Goal: Transaction & Acquisition: Purchase product/service

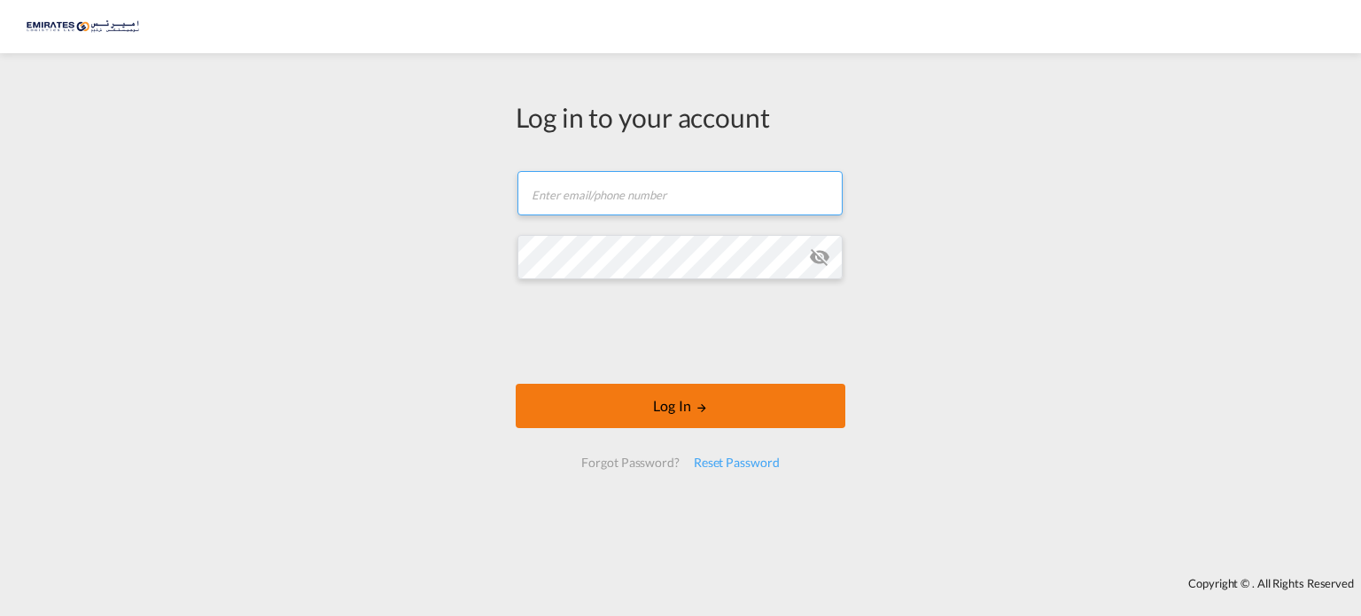
type input "[PERSON_NAME][EMAIL_ADDRESS][DOMAIN_NAME]"
click at [711, 417] on button "Log In" at bounding box center [681, 406] width 330 height 44
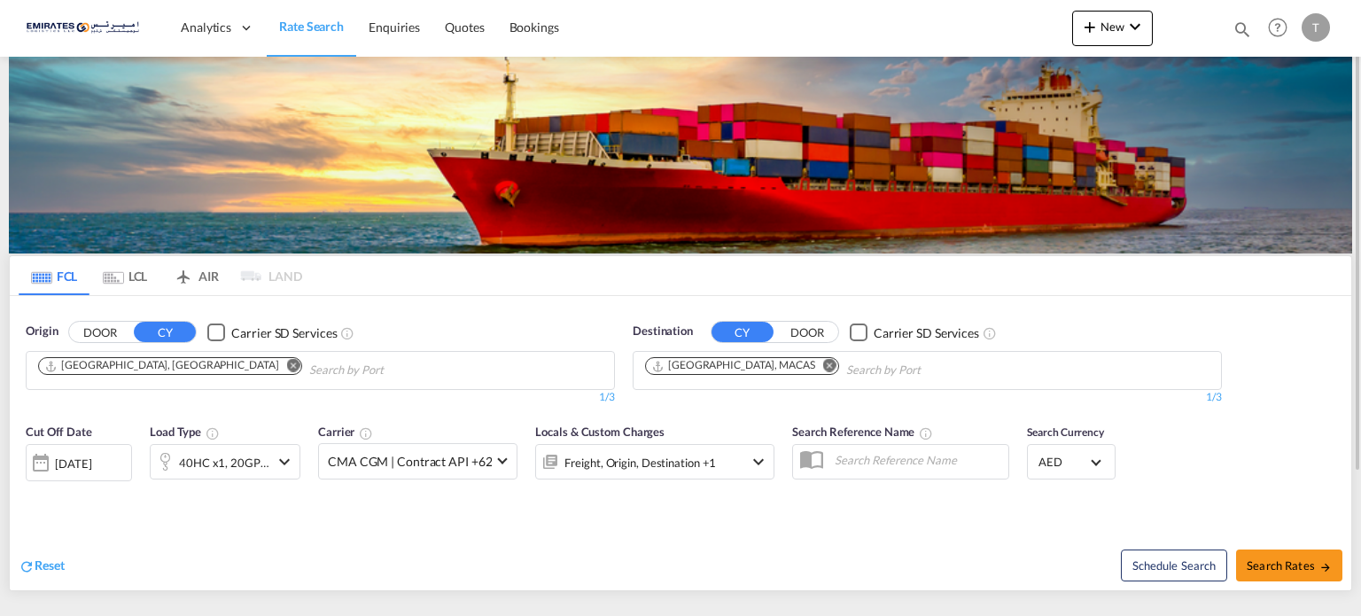
click at [823, 363] on md-icon "Remove" at bounding box center [829, 365] width 13 height 13
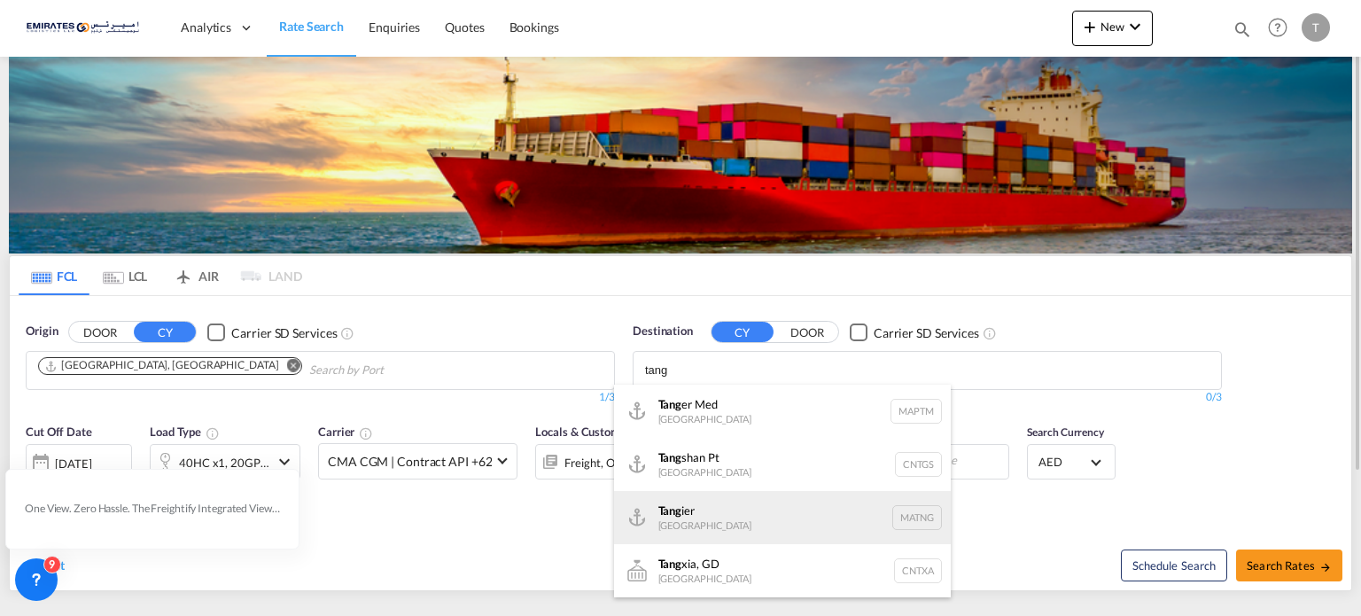
type input "tang"
click at [694, 524] on div "Tang ier Morocco MATNG" at bounding box center [782, 517] width 337 height 53
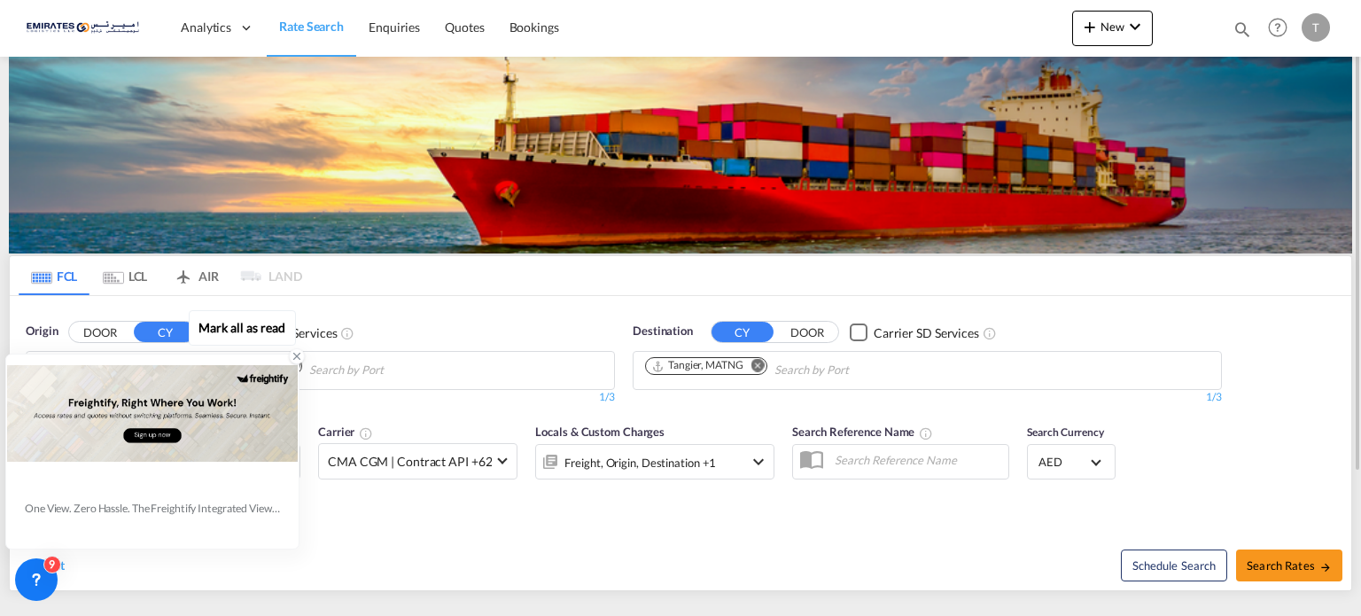
click at [294, 360] on icon at bounding box center [297, 357] width 6 height 6
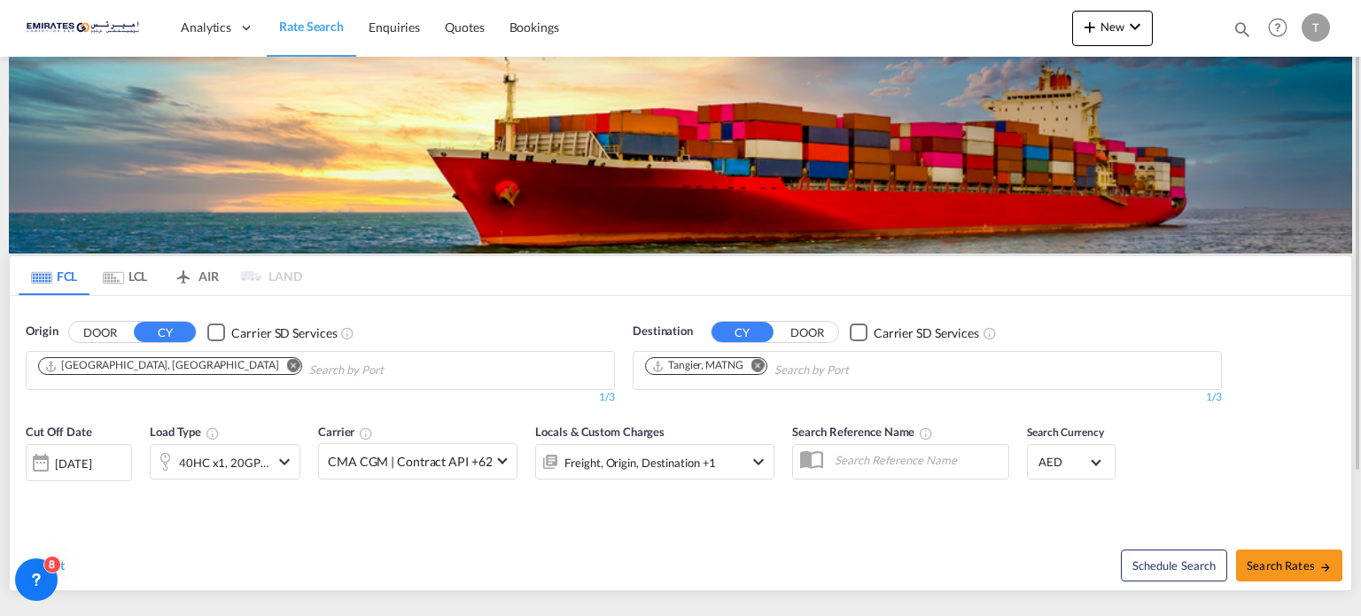
click at [279, 458] on md-icon "icon-chevron-down" at bounding box center [284, 461] width 21 height 21
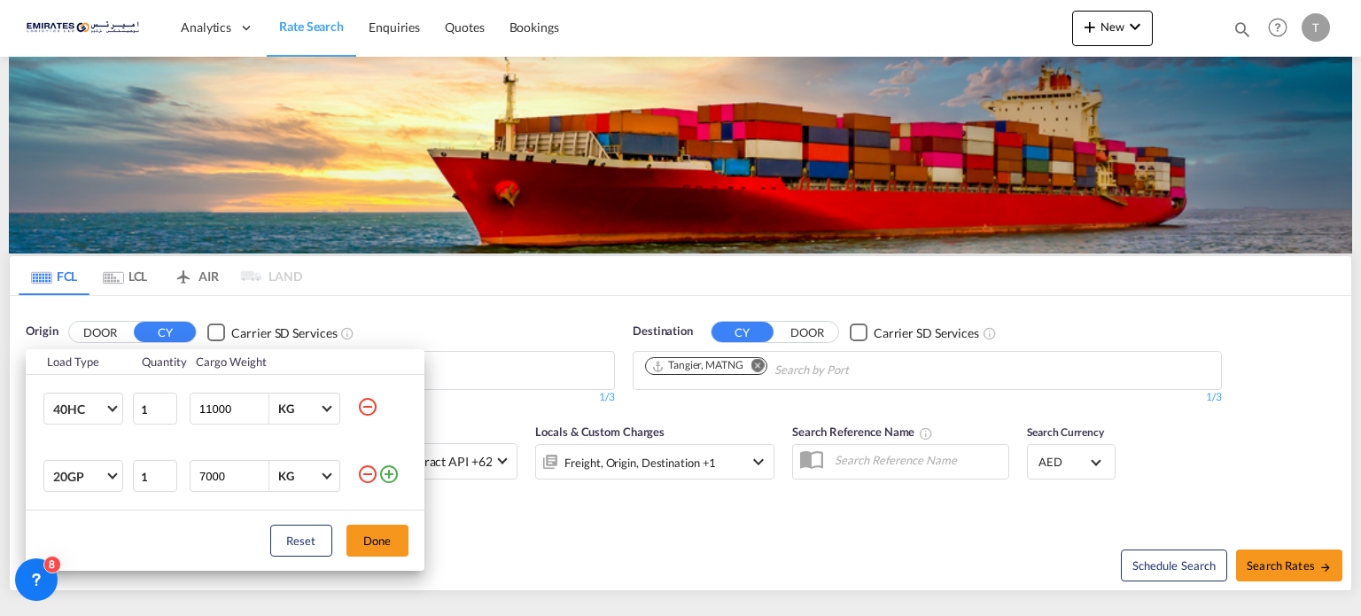
click at [365, 478] on md-icon "icon-minus-circle-outline" at bounding box center [367, 473] width 21 height 21
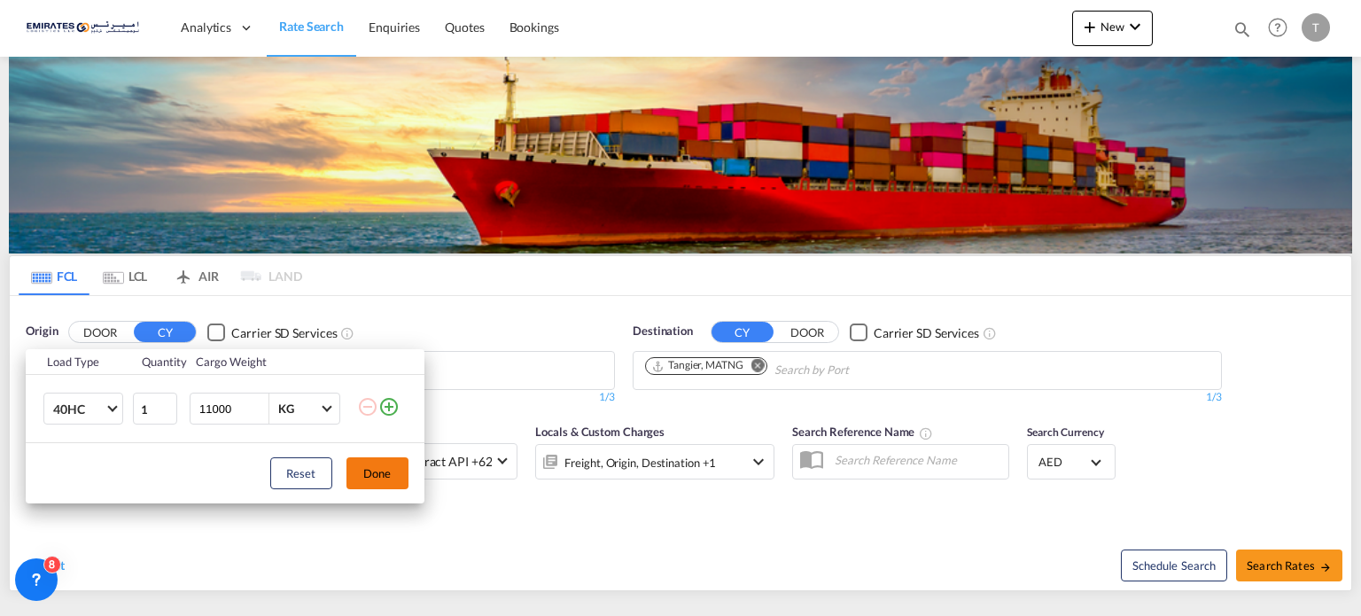
click at [390, 470] on button "Done" at bounding box center [377, 473] width 62 height 32
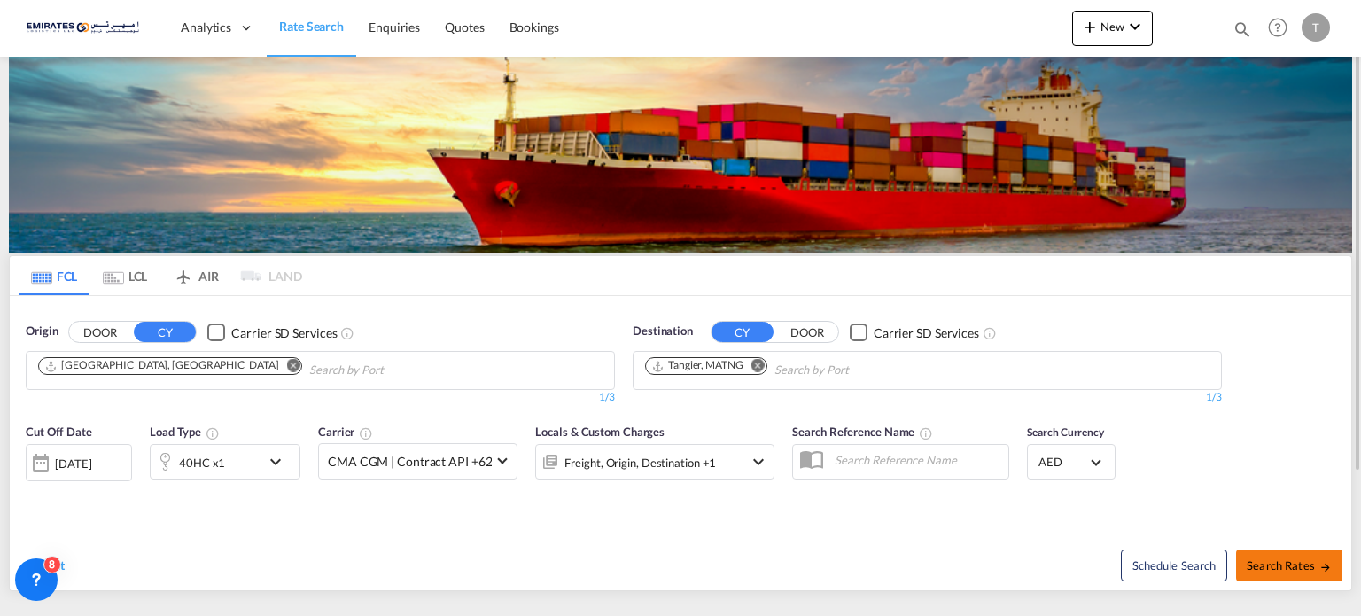
click at [1278, 566] on span "Search Rates" at bounding box center [1289, 565] width 85 height 14
type input "AEJEA to MATNG / 8 Oct 2025"
